Goal: Task Accomplishment & Management: Manage account settings

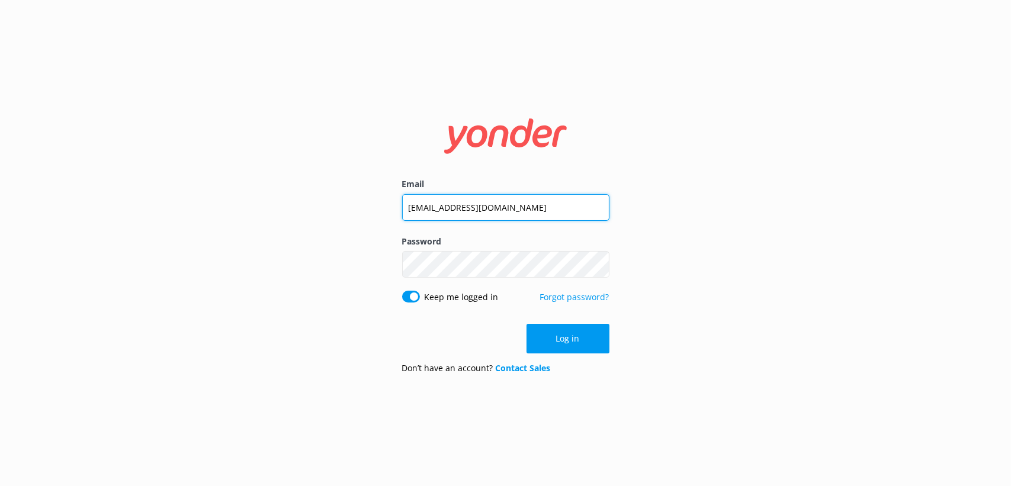
drag, startPoint x: 519, startPoint y: 209, endPoint x: 340, endPoint y: 200, distance: 179.1
click at [340, 200] on div "Email [EMAIL_ADDRESS][DOMAIN_NAME] Password Show password Keep me logged in For…" at bounding box center [505, 243] width 1011 height 486
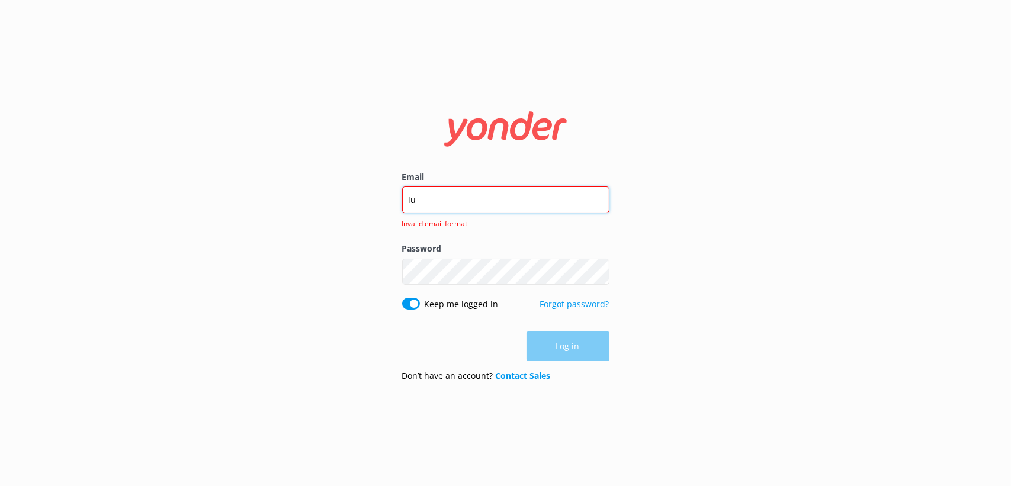
type input "[PERSON_NAME][EMAIL_ADDRESS][DOMAIN_NAME]"
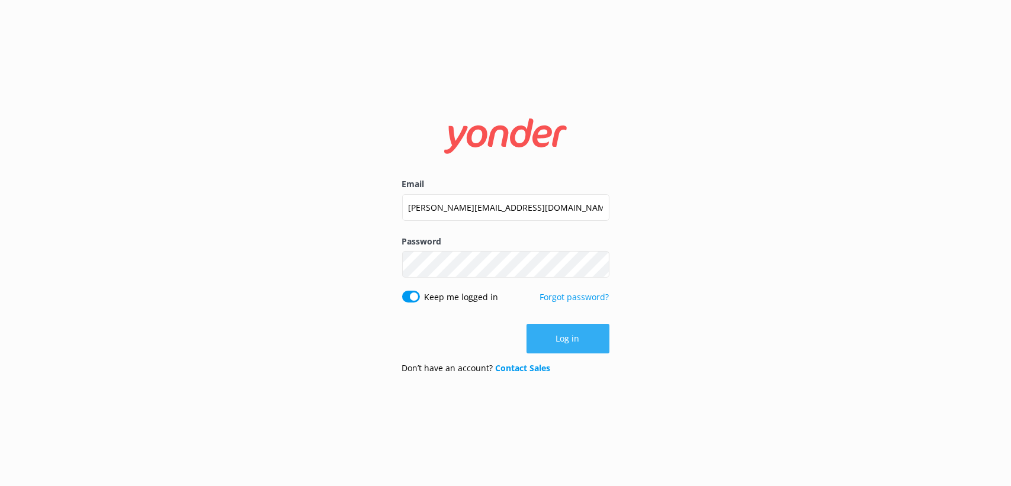
click at [590, 342] on button "Log in" at bounding box center [568, 339] width 83 height 30
